Goal: Find specific page/section: Find specific page/section

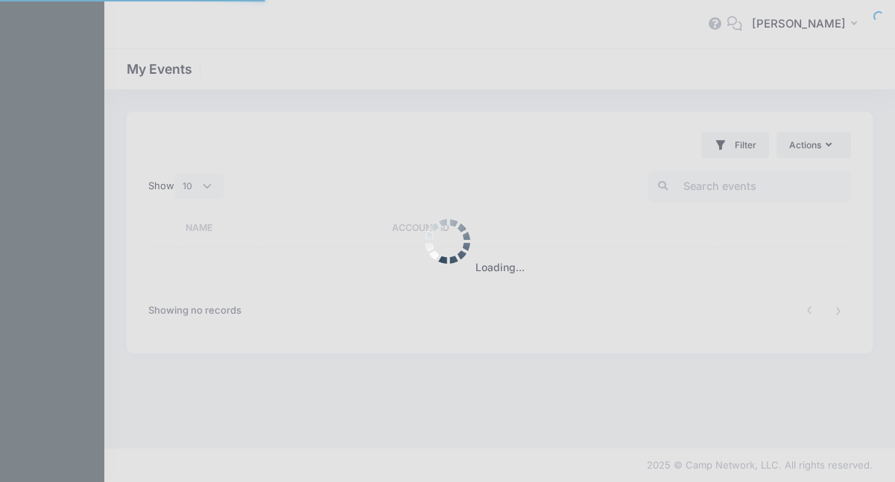
select select "10"
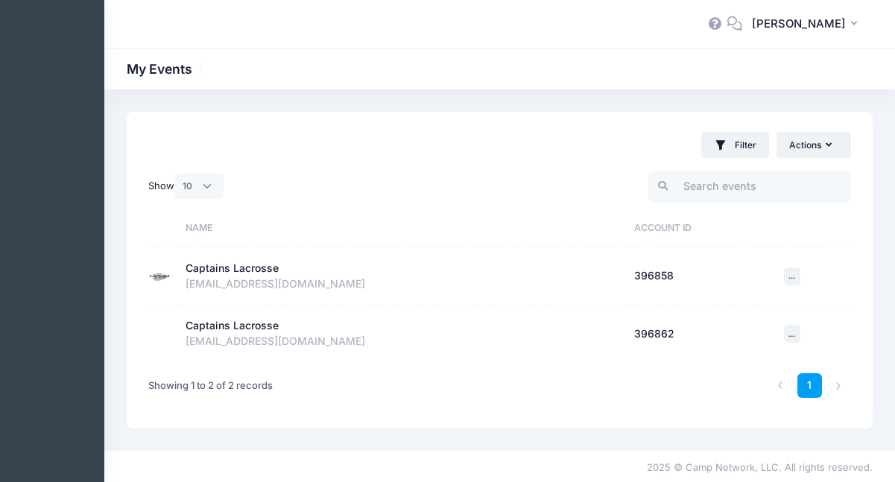
click at [227, 269] on div "Captains Lacrosse" at bounding box center [232, 269] width 93 height 16
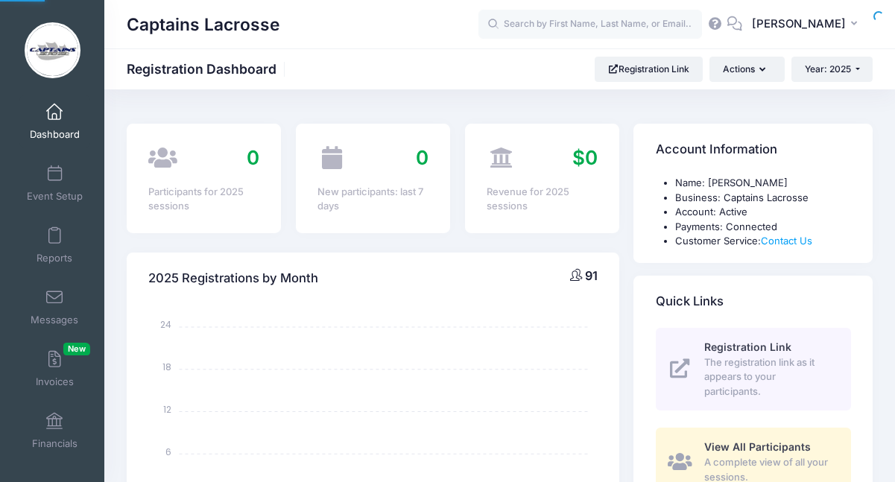
select select
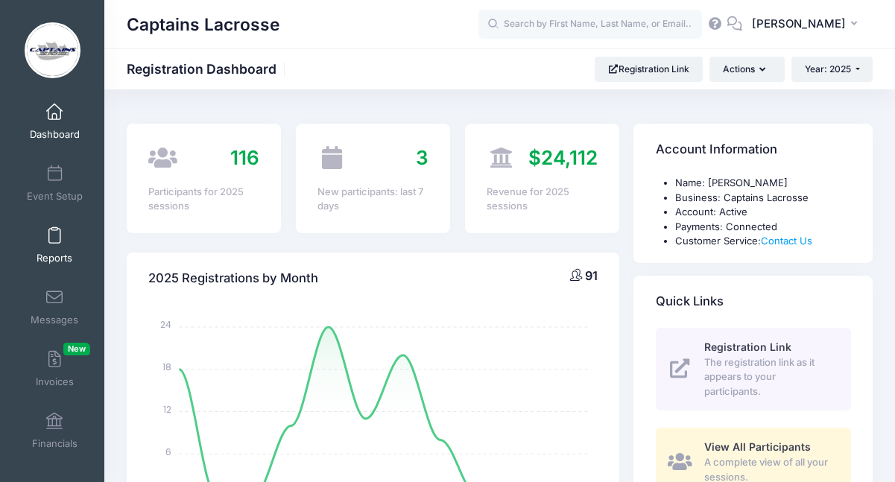
click at [54, 238] on span at bounding box center [54, 236] width 0 height 16
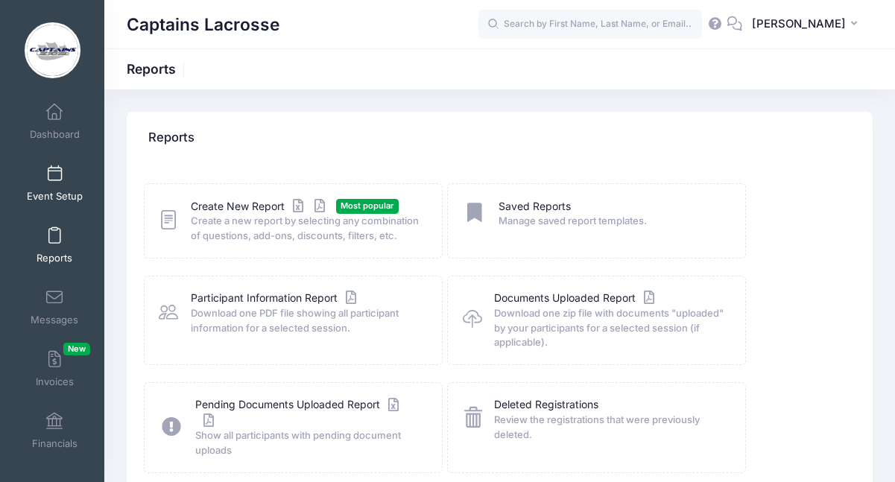
click at [54, 172] on span at bounding box center [54, 174] width 0 height 16
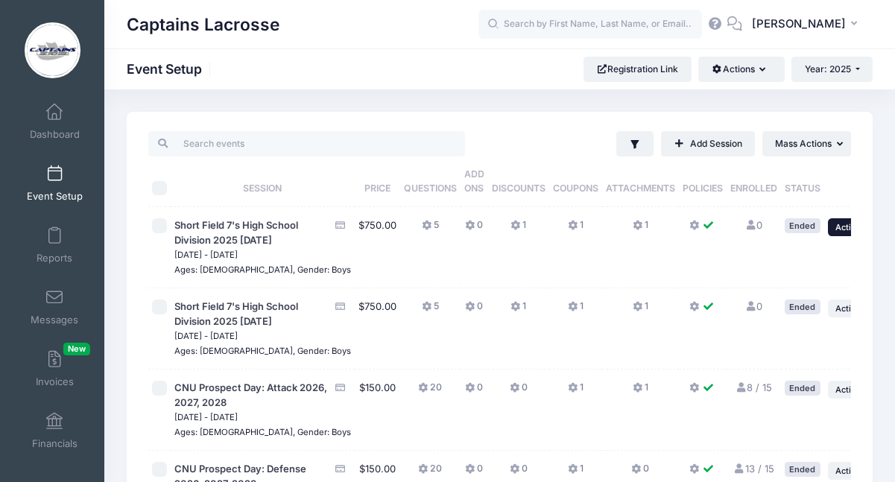
click at [867, 224] on icon "button" at bounding box center [871, 228] width 9 height 8
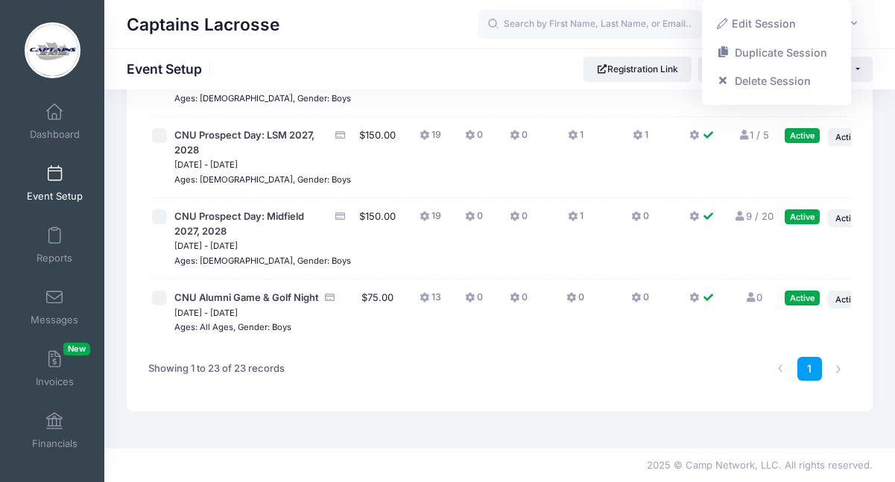
scroll to position [1855, 0]
